Goal: Task Accomplishment & Management: Manage account settings

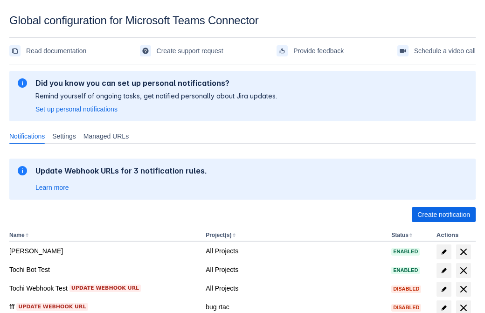
click at [443, 214] on span "Create notification" at bounding box center [443, 214] width 53 height 15
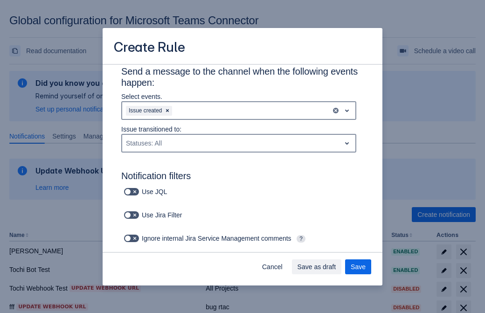
type input "RuleName-719965"
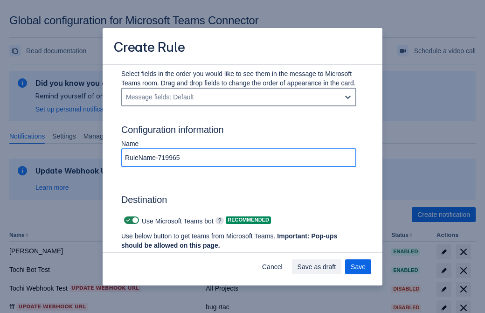
scroll to position [642, 0]
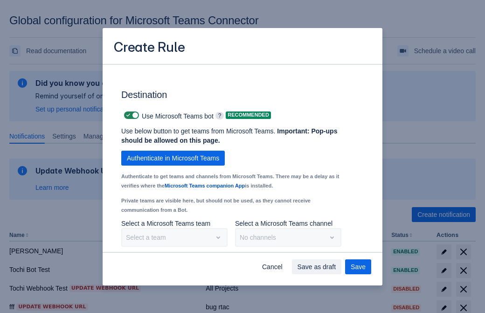
click at [173, 158] on span "Authenticate in Microsoft Teams" at bounding box center [173, 158] width 92 height 15
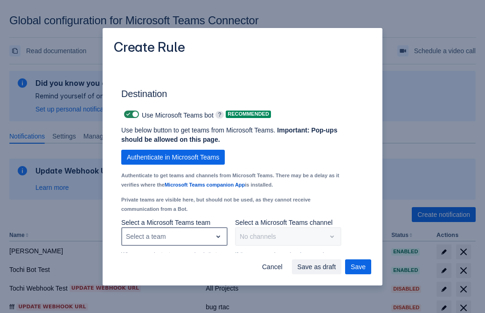
type input "719965_label"
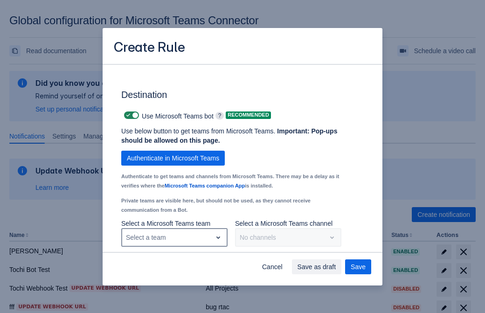
click at [174, 242] on div "Select a team" at bounding box center [167, 237] width 90 height 15
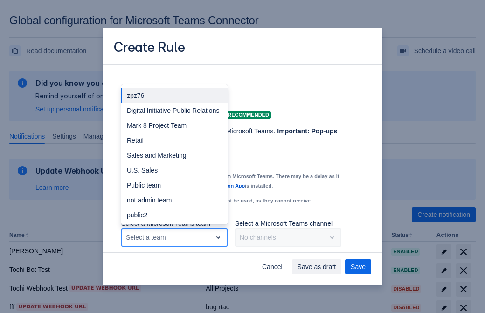
click at [174, 145] on div "Retail" at bounding box center [174, 140] width 106 height 15
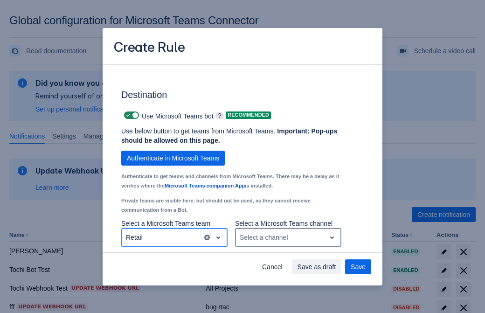
click at [288, 242] on div "Select a channel" at bounding box center [281, 237] width 90 height 15
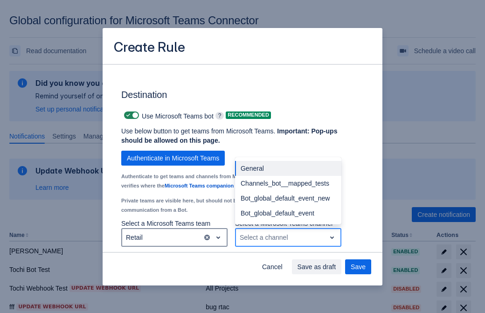
click at [288, 218] on div "Bot_global_default_event" at bounding box center [288, 213] width 106 height 15
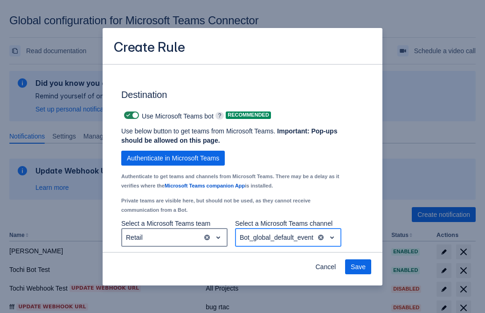
click at [358, 267] on span "Save" at bounding box center [358, 266] width 15 height 15
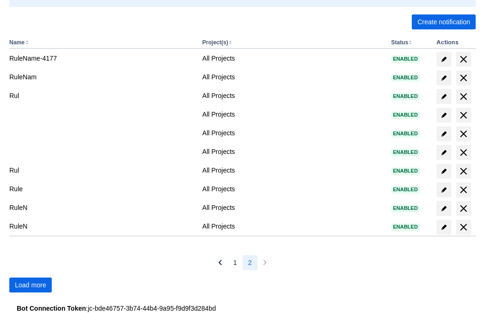
click at [30, 285] on span "Load more" at bounding box center [30, 284] width 31 height 15
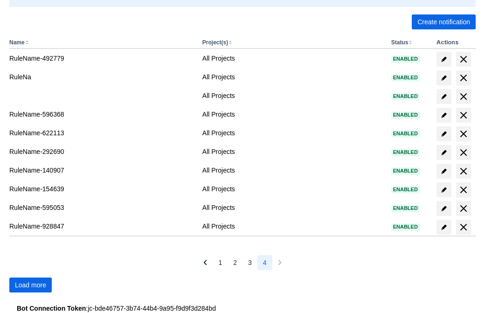
click at [30, 285] on span "Load more" at bounding box center [30, 284] width 31 height 15
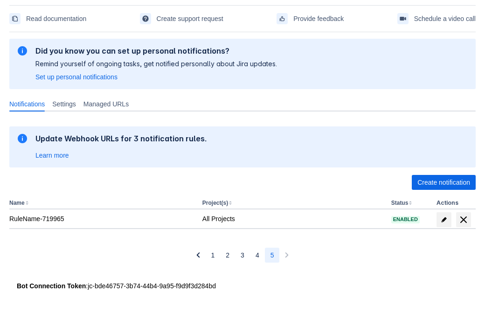
scroll to position [32, 0]
click at [463, 220] on span "delete" at bounding box center [463, 219] width 11 height 11
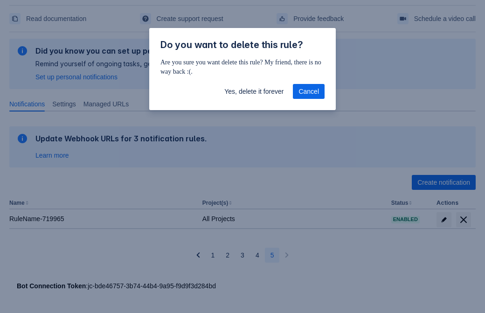
click at [254, 91] on span "Yes, delete it forever" at bounding box center [253, 91] width 59 height 15
